Goal: Check status

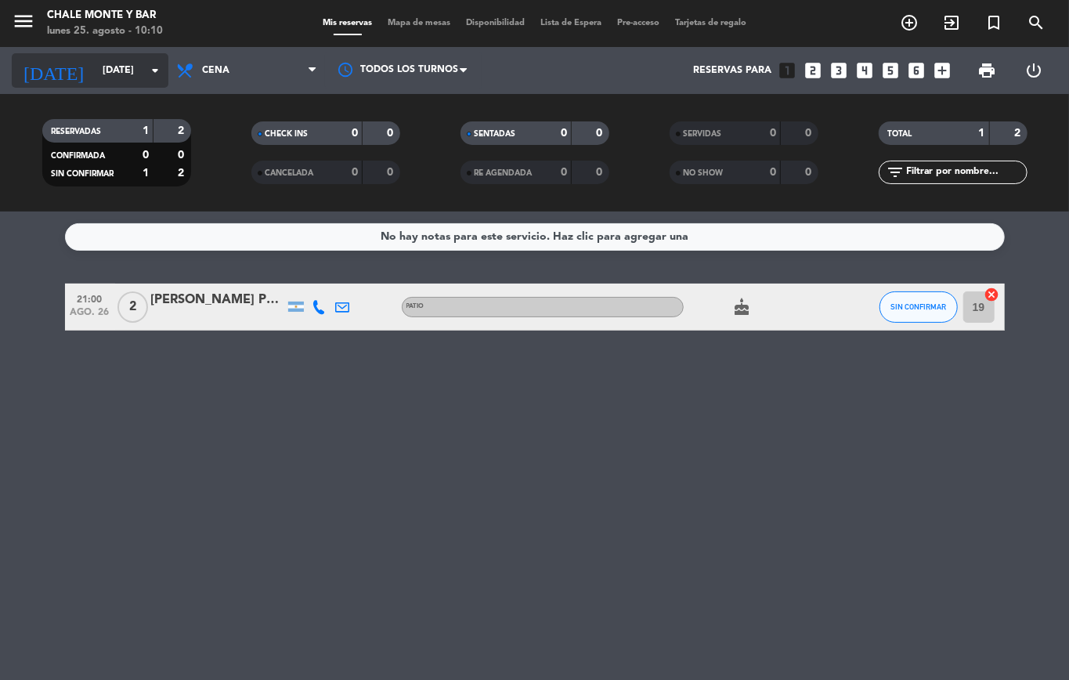
click at [154, 61] on icon "arrow_drop_down" at bounding box center [155, 70] width 19 height 19
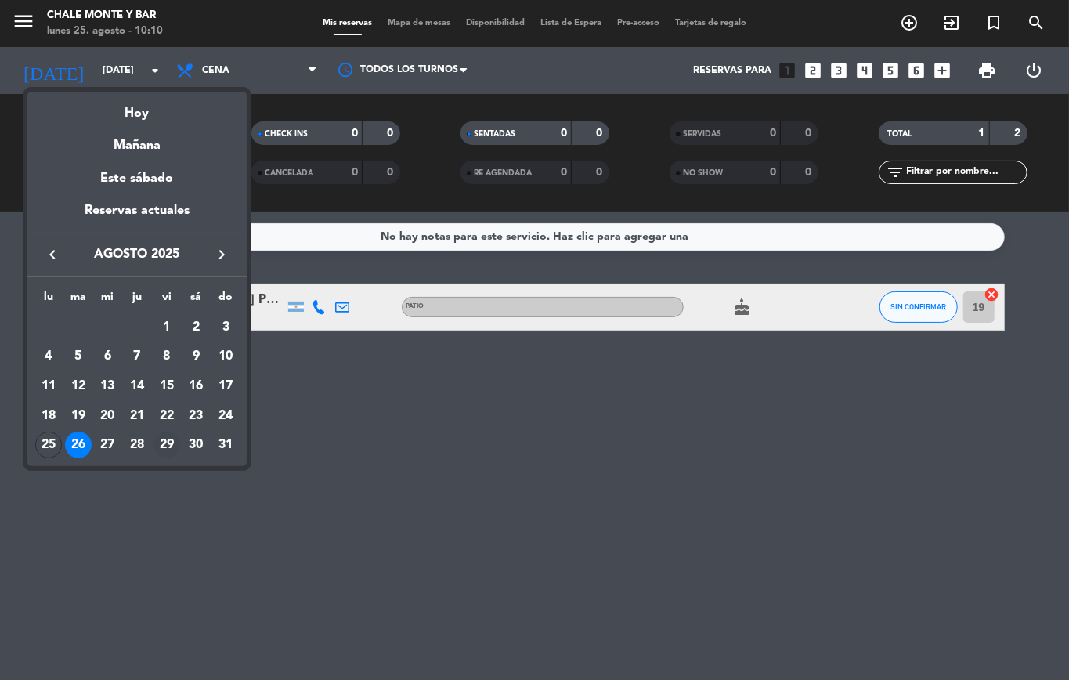
click at [163, 435] on div "29" at bounding box center [167, 445] width 27 height 27
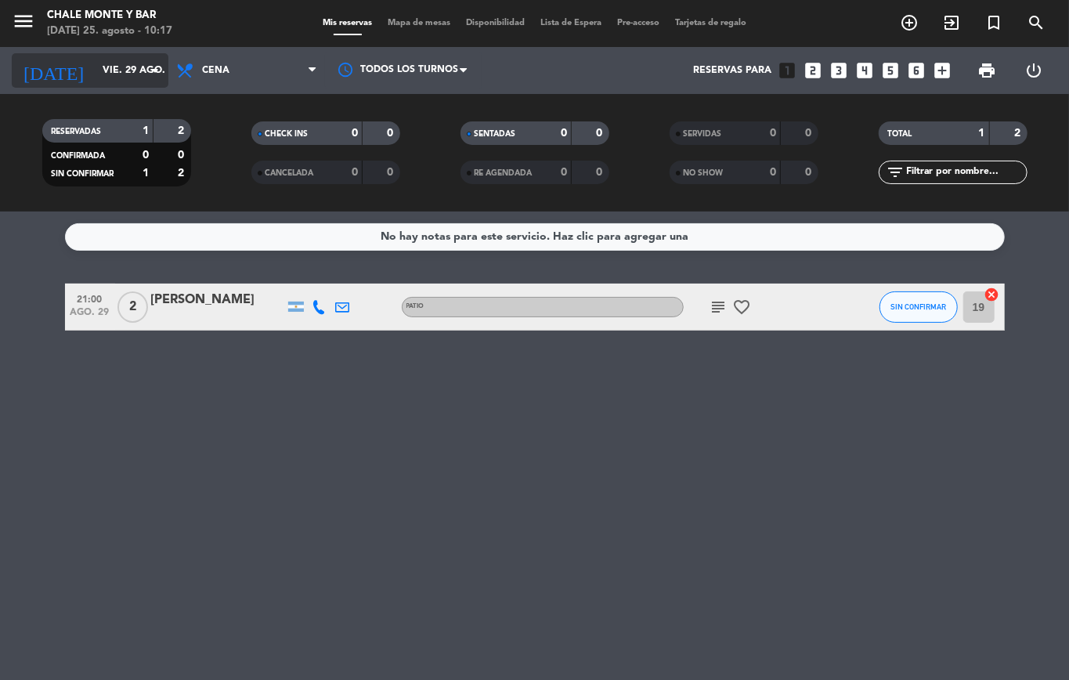
click at [136, 61] on input "vie. 29 ago." at bounding box center [161, 70] width 132 height 27
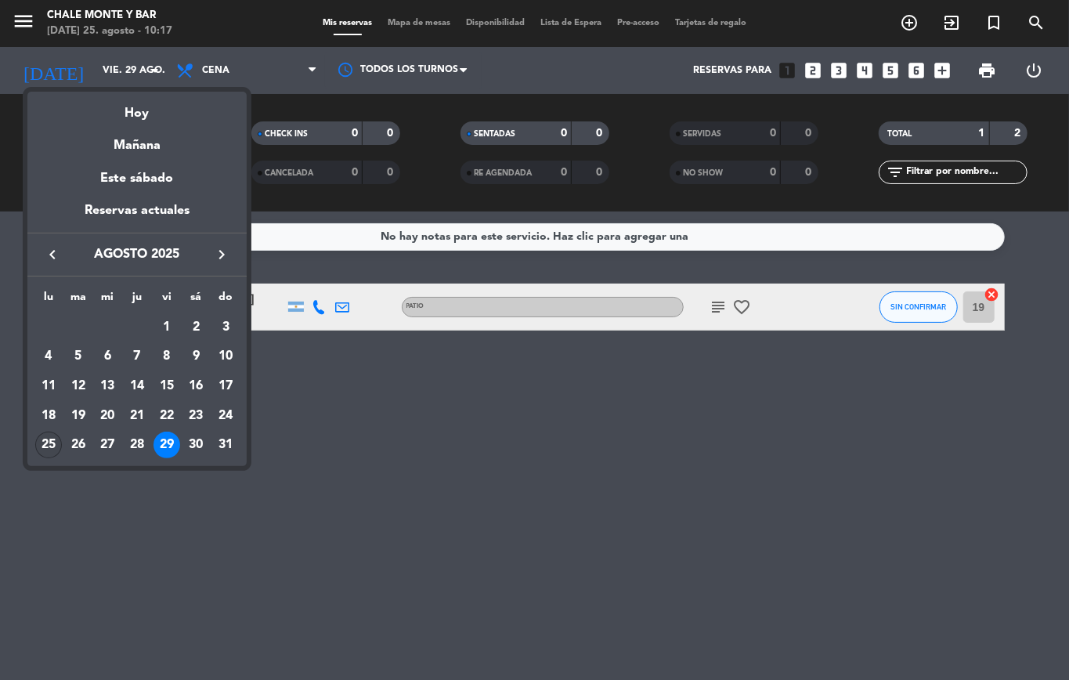
click at [38, 443] on div "25" at bounding box center [48, 445] width 27 height 27
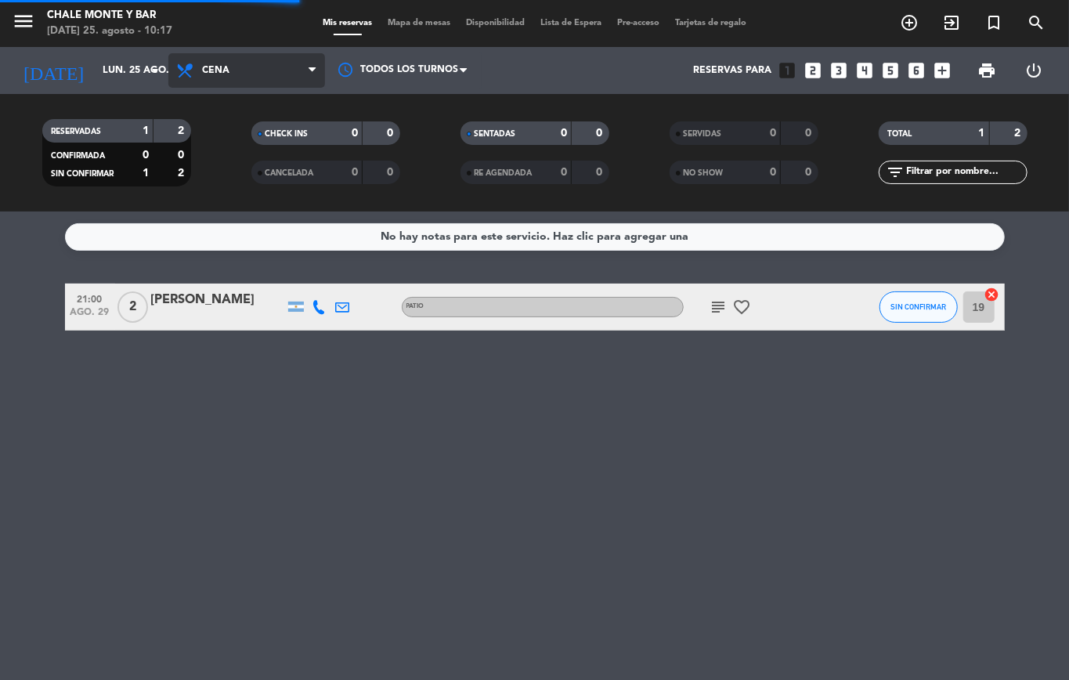
click at [273, 61] on span "Cena" at bounding box center [246, 70] width 157 height 34
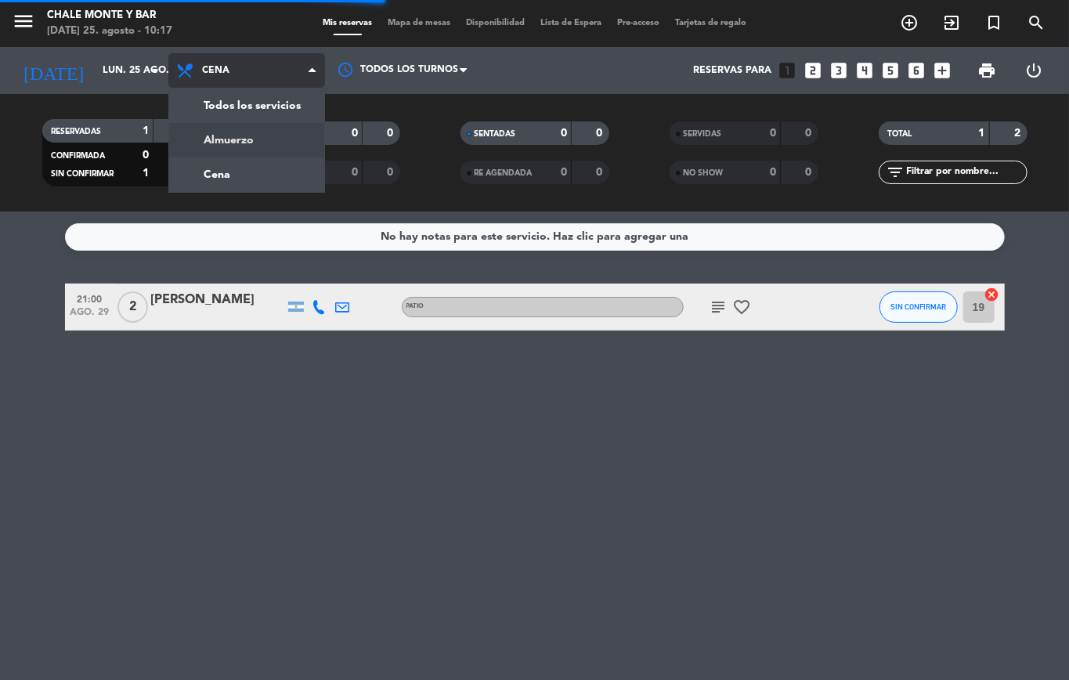
click at [267, 129] on div "menu Chale Monte y Bar [DATE] 25. agosto - 10:17 Mis reservas Mapa de mesas Dis…" at bounding box center [534, 105] width 1069 height 211
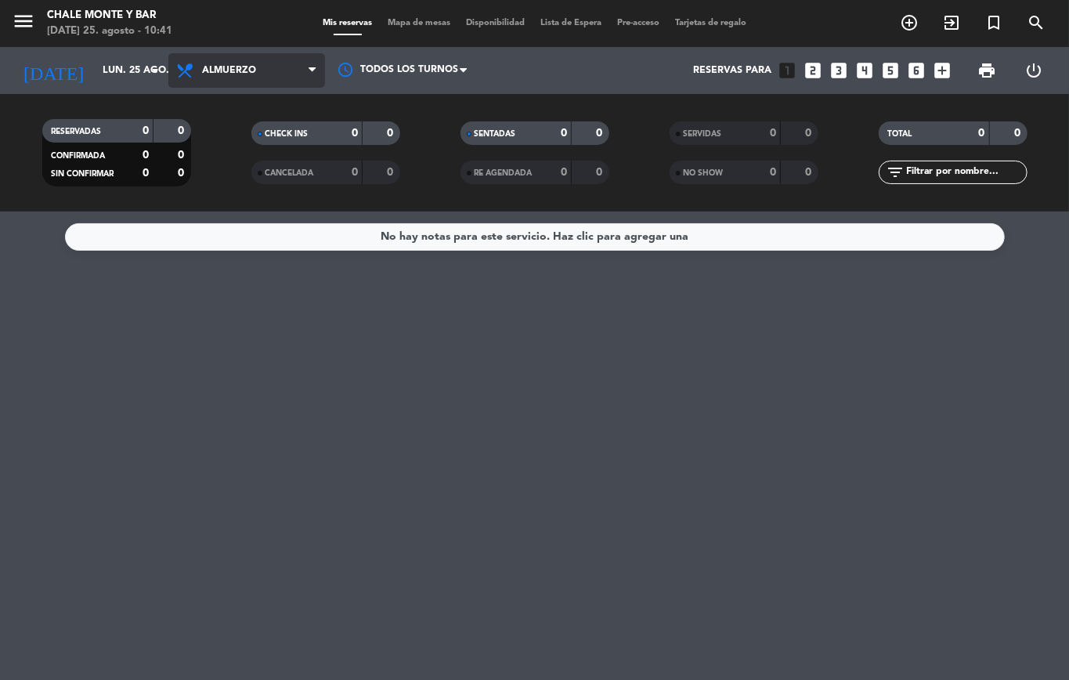
click at [198, 73] on span "Almuerzo" at bounding box center [246, 70] width 157 height 34
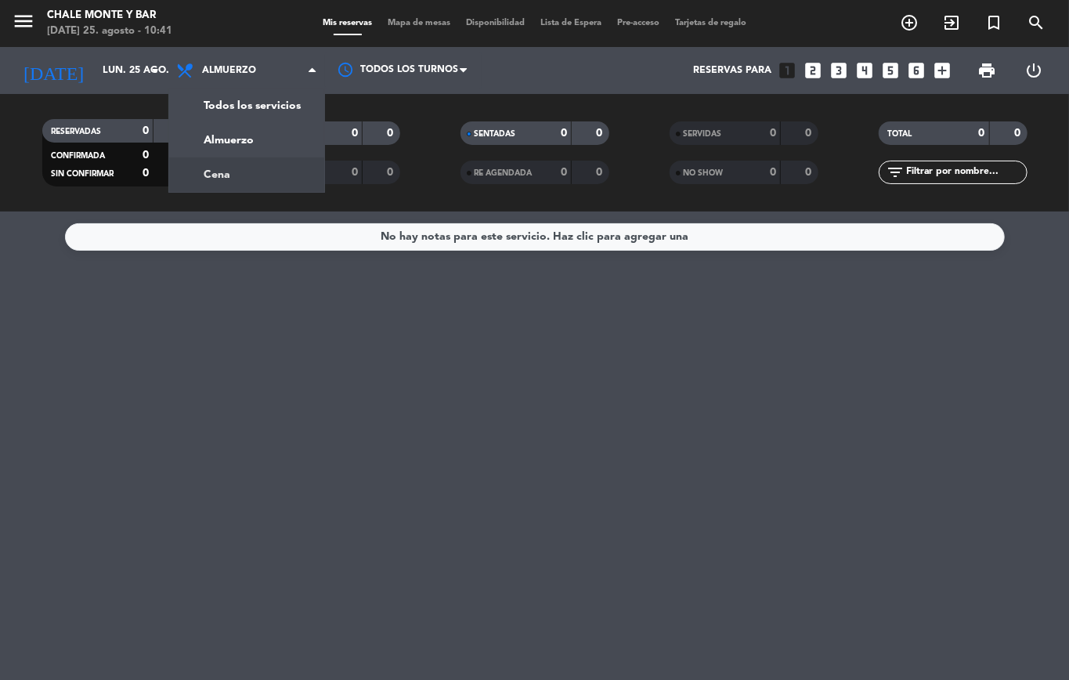
click at [224, 173] on div "menu Chale Monte y Bar [DATE] 25. agosto - 10:41 Mis reservas Mapa de mesas Dis…" at bounding box center [534, 105] width 1069 height 211
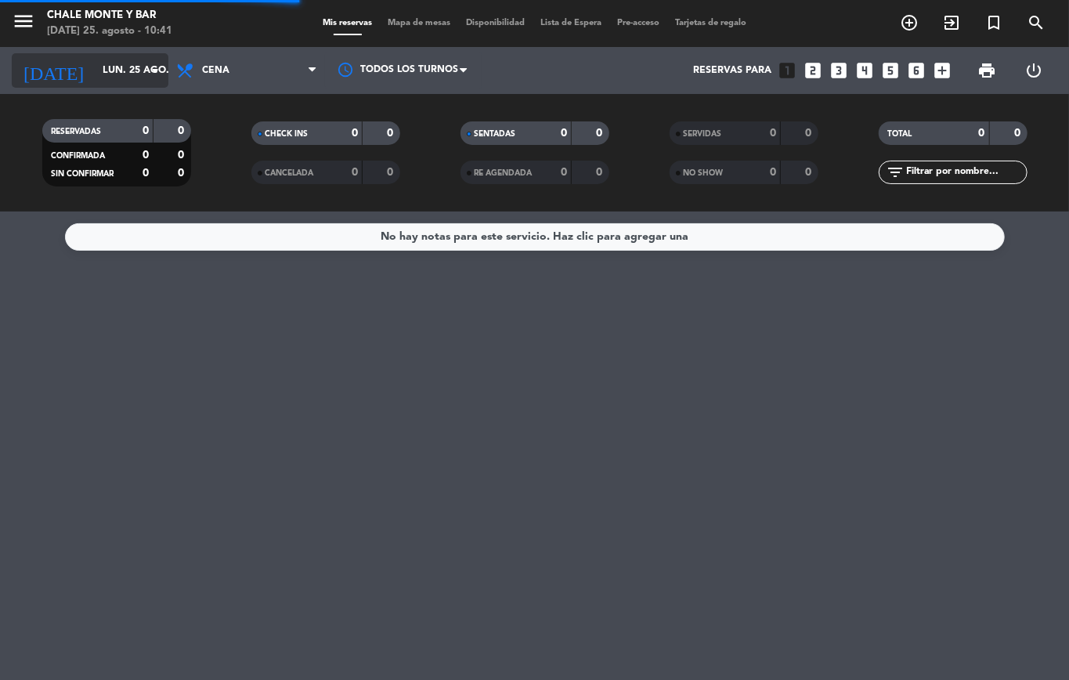
click at [114, 73] on input "lun. 25 ago." at bounding box center [161, 70] width 132 height 27
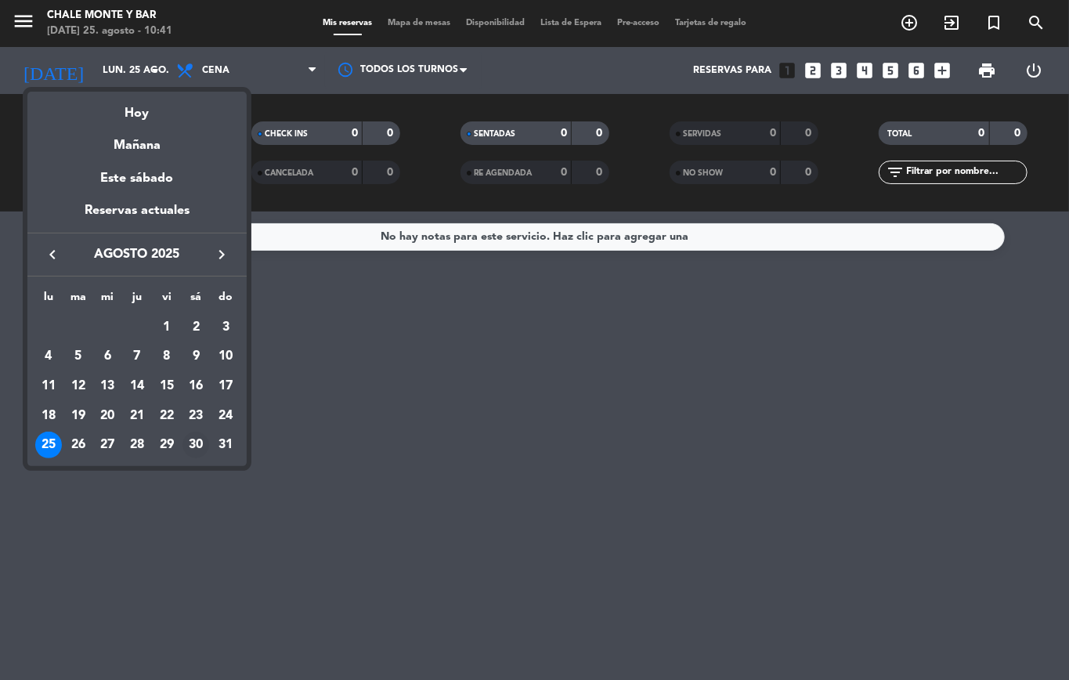
click at [194, 443] on div "30" at bounding box center [195, 445] width 27 height 27
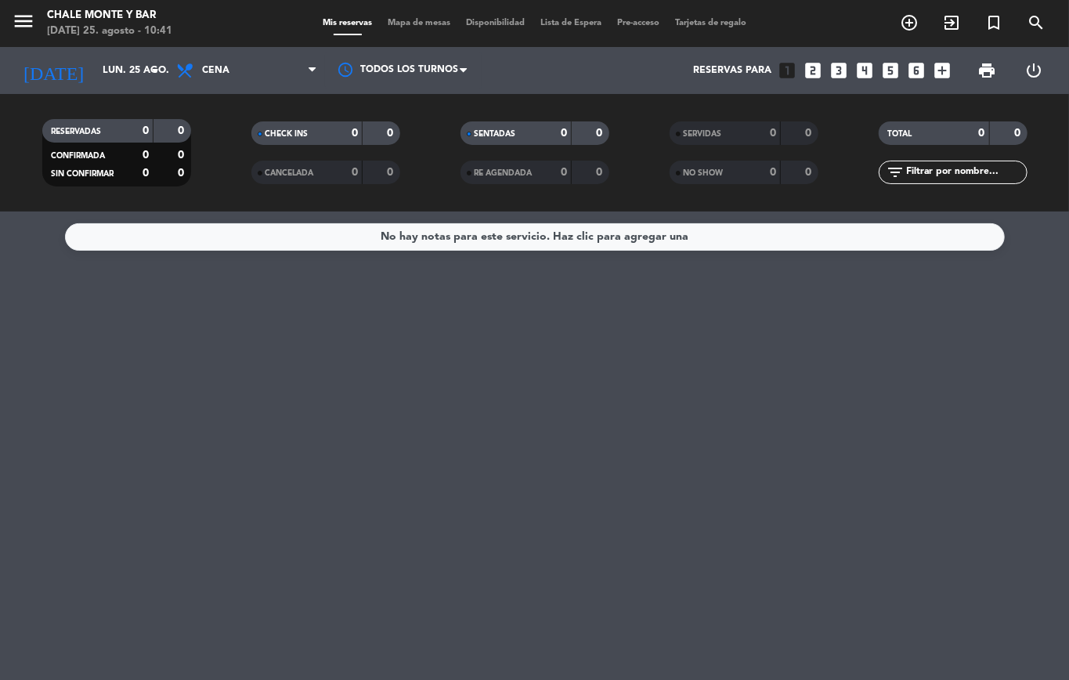
type input "sáb. 30 ago."
